Goal: Navigation & Orientation: Go to known website

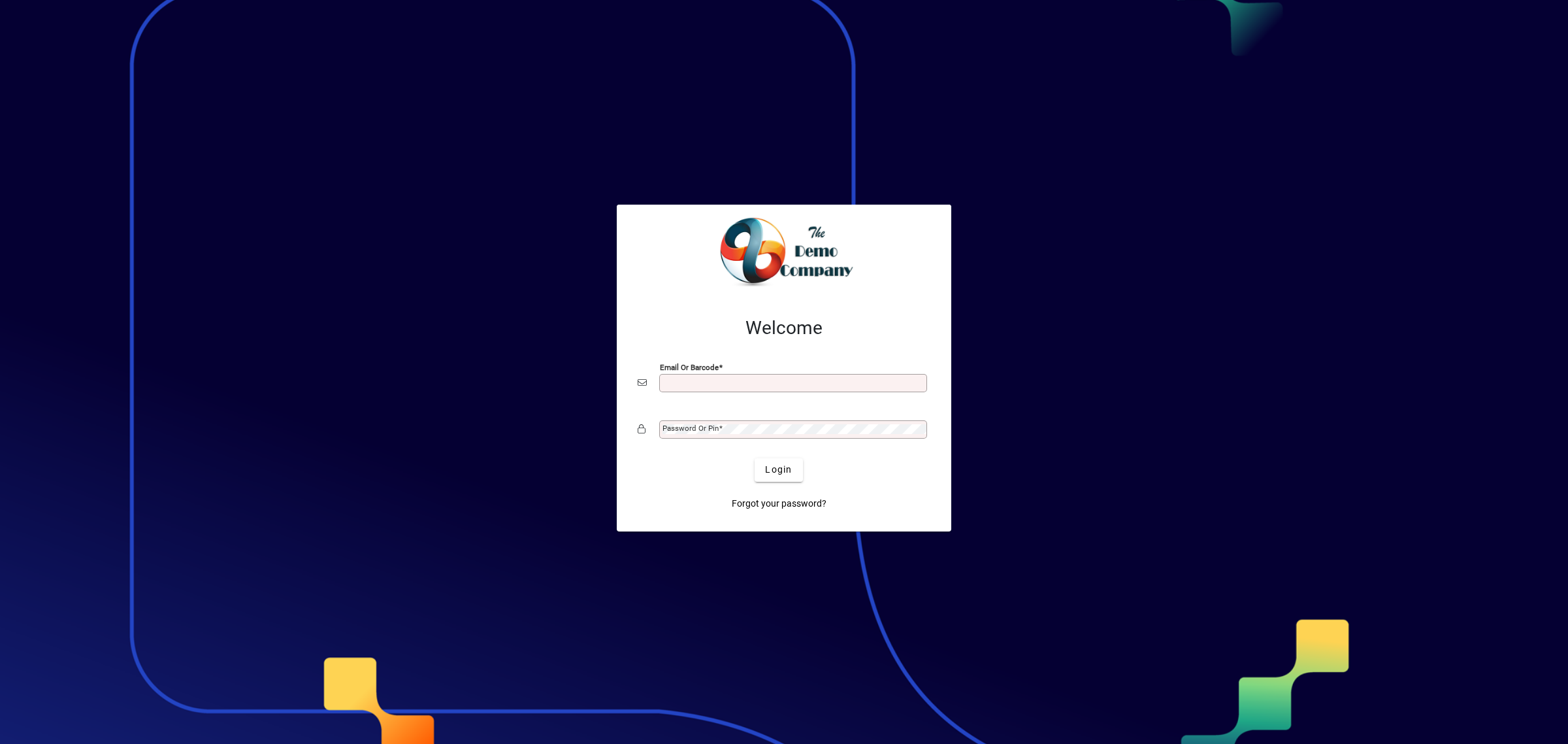
click at [681, 383] on input "Email or Barcode" at bounding box center [794, 383] width 264 height 11
type input "**********"
click at [720, 432] on span at bounding box center [720, 428] width 4 height 9
click at [771, 468] on span "Login" at bounding box center [778, 469] width 27 height 14
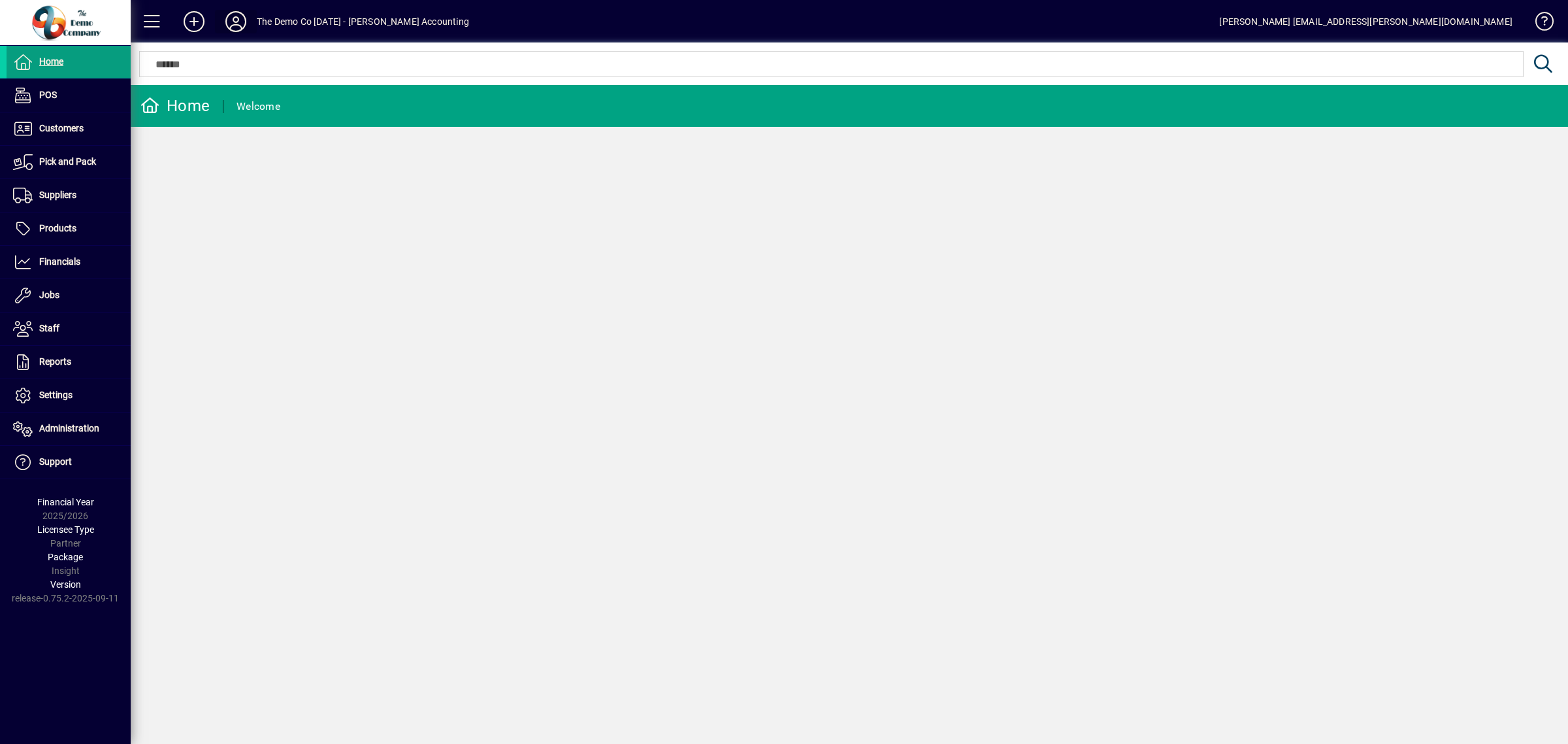
click at [232, 22] on icon at bounding box center [236, 22] width 26 height 21
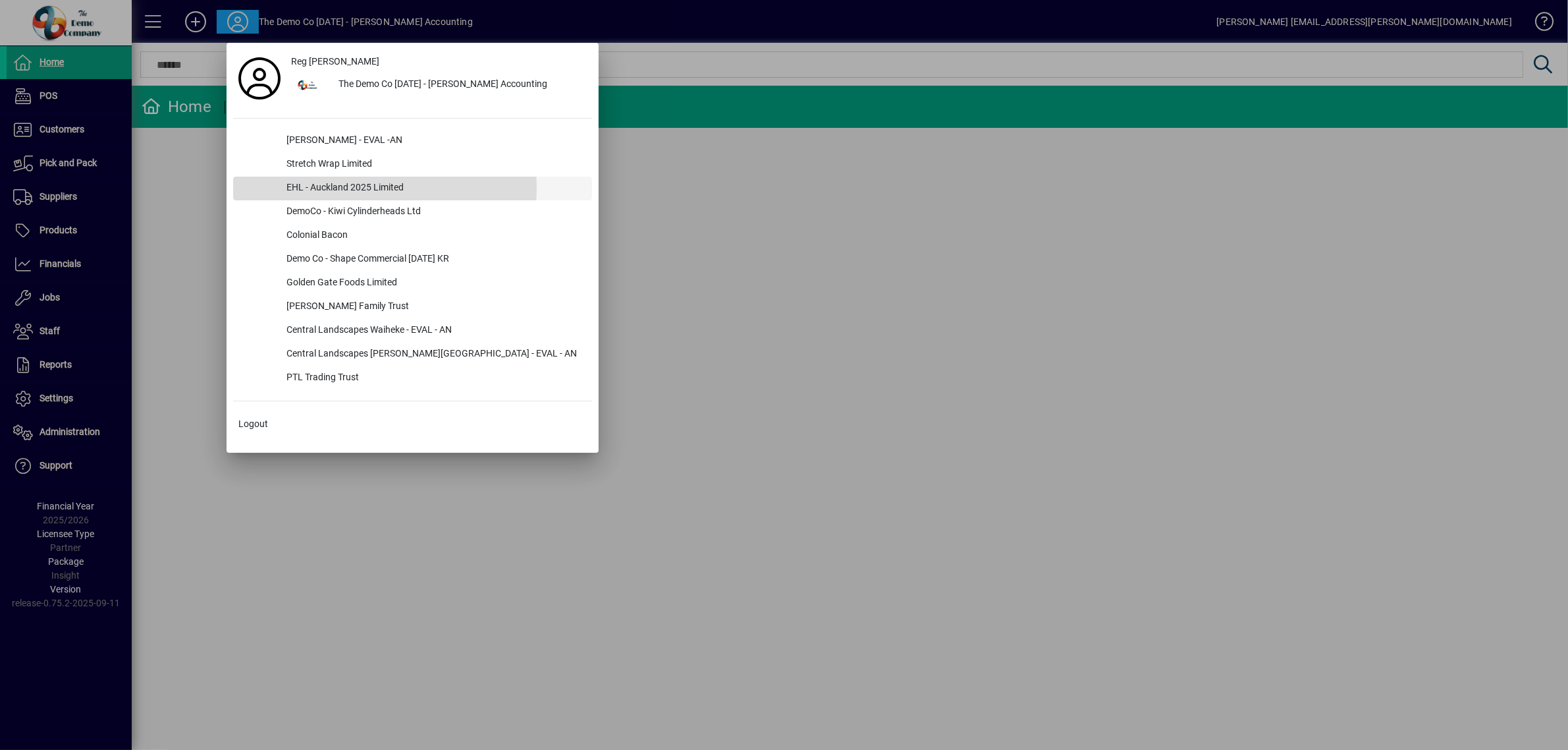
click at [316, 188] on div "EHL - Auckland 2025 Limited" at bounding box center [434, 188] width 316 height 24
